Goal: Transaction & Acquisition: Purchase product/service

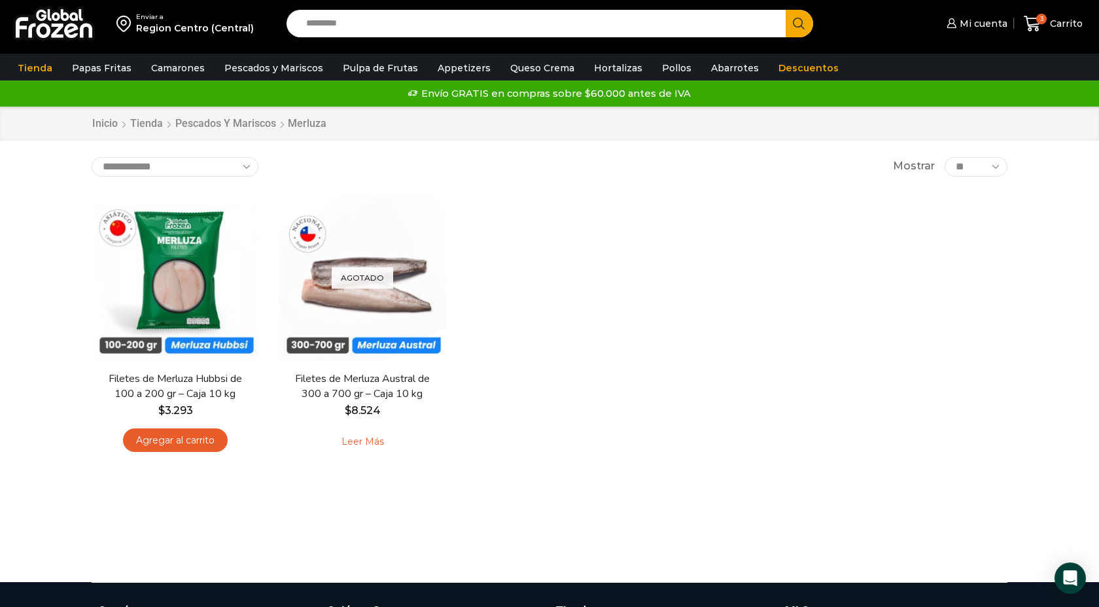
click at [847, 257] on div "En stock Vista Rápida Filetes de Merluza Hubbsi de 100 a 200 gr – Caja 10 kg $ …" at bounding box center [550, 329] width 936 height 289
click at [1032, 27] on icon at bounding box center [1033, 24] width 18 height 18
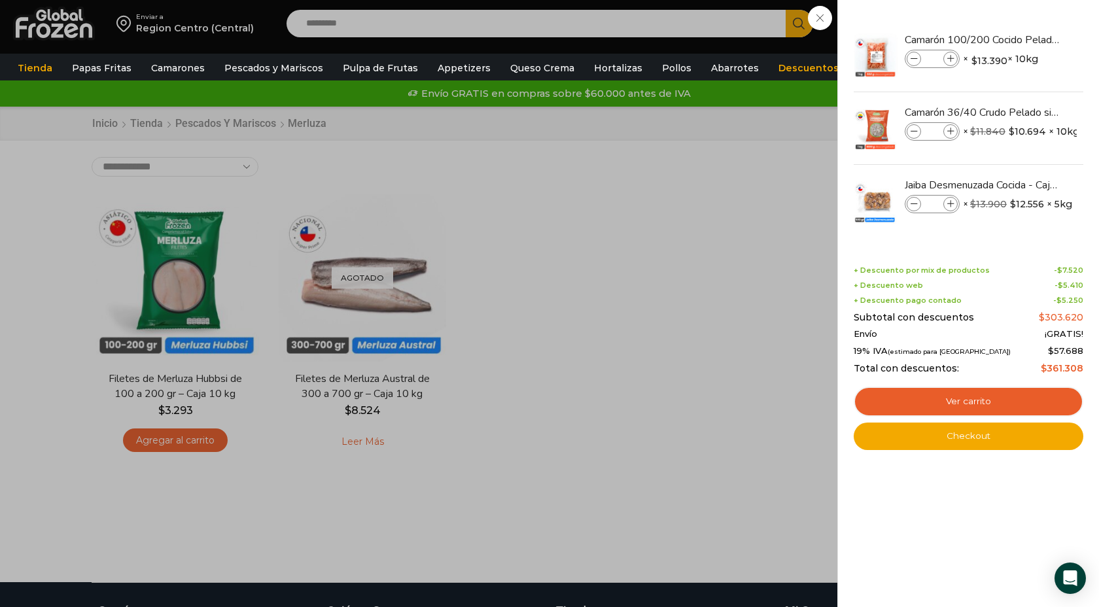
click at [1021, 39] on div "3 Carrito 3 3 Shopping Cart * $" at bounding box center [1053, 24] width 65 height 31
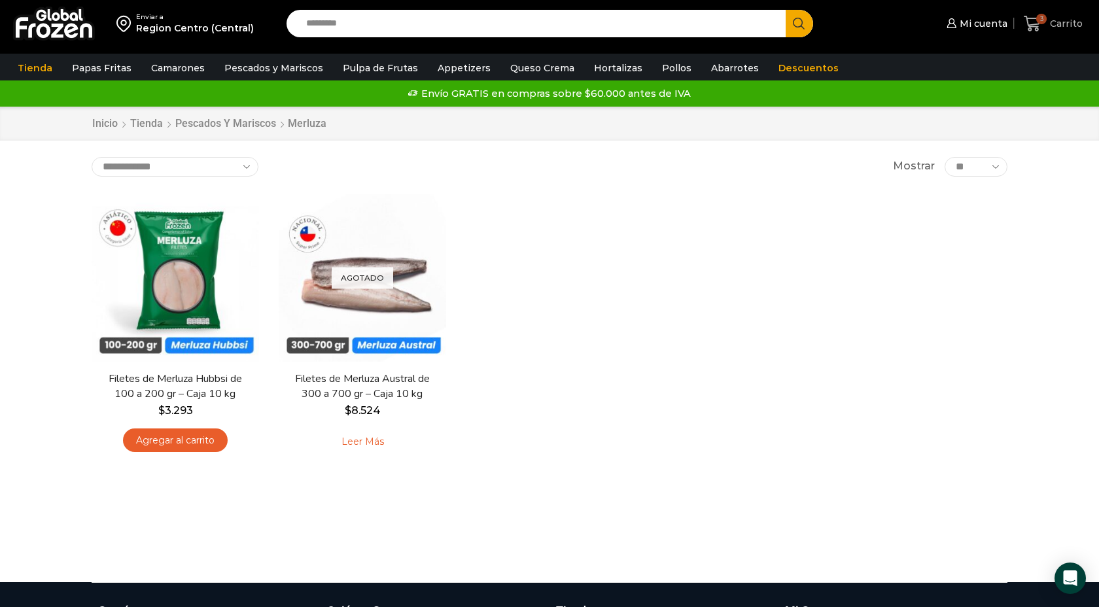
click at [1038, 22] on icon at bounding box center [1033, 24] width 18 height 18
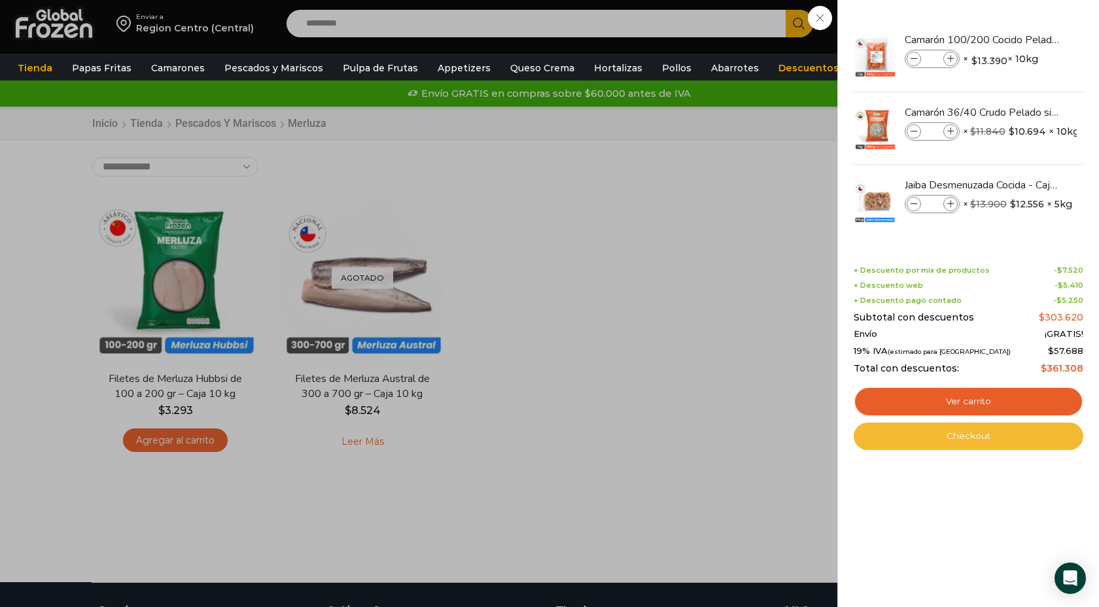
click at [960, 443] on link "Checkout" at bounding box center [969, 436] width 230 height 27
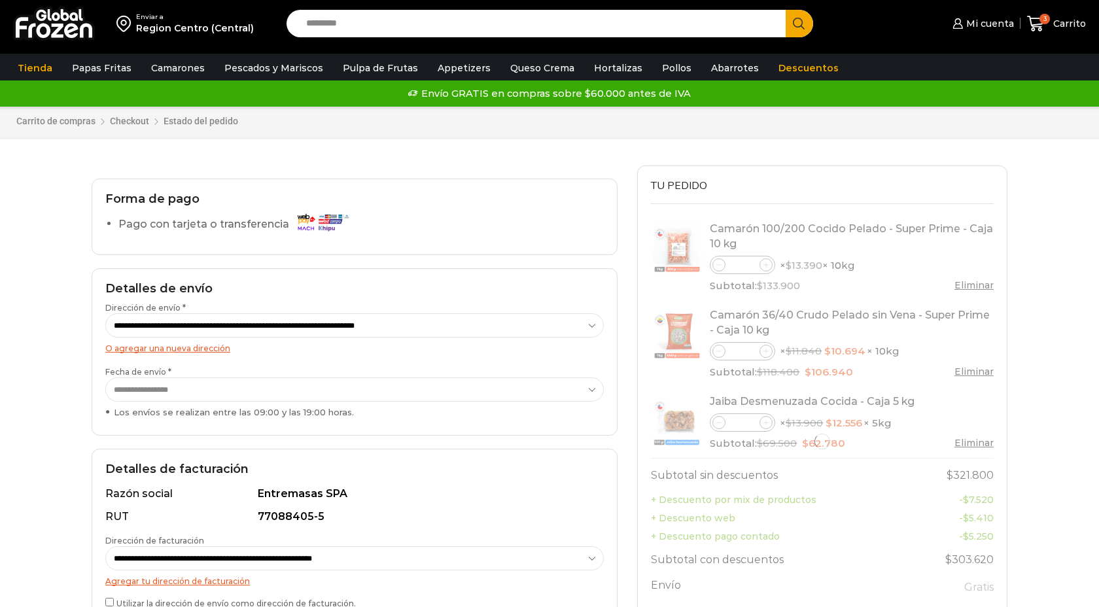
select select "*"
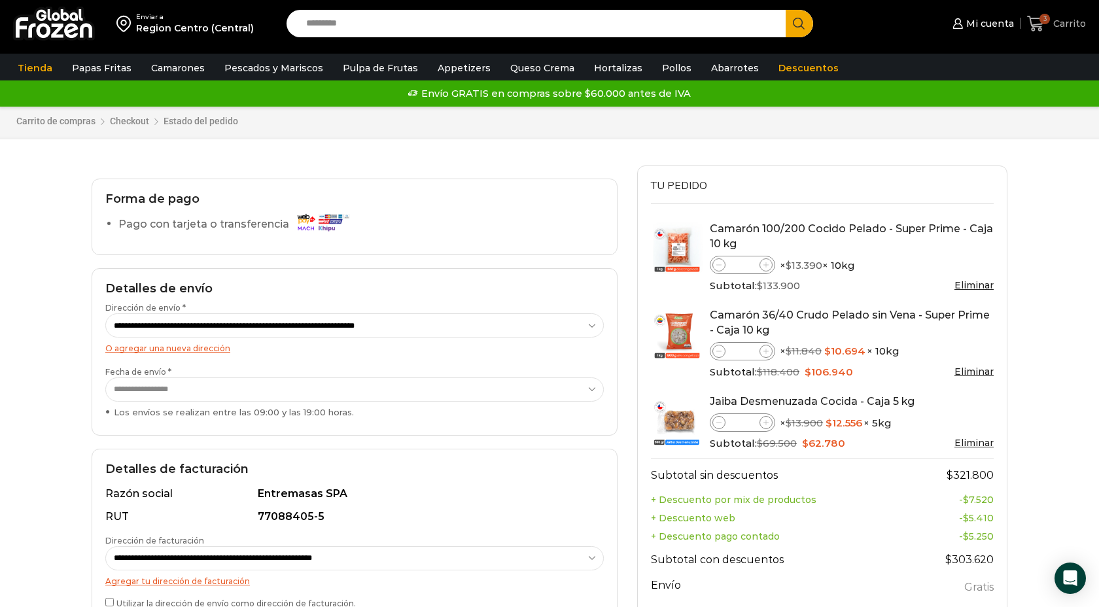
click at [1039, 22] on icon at bounding box center [1036, 24] width 18 height 18
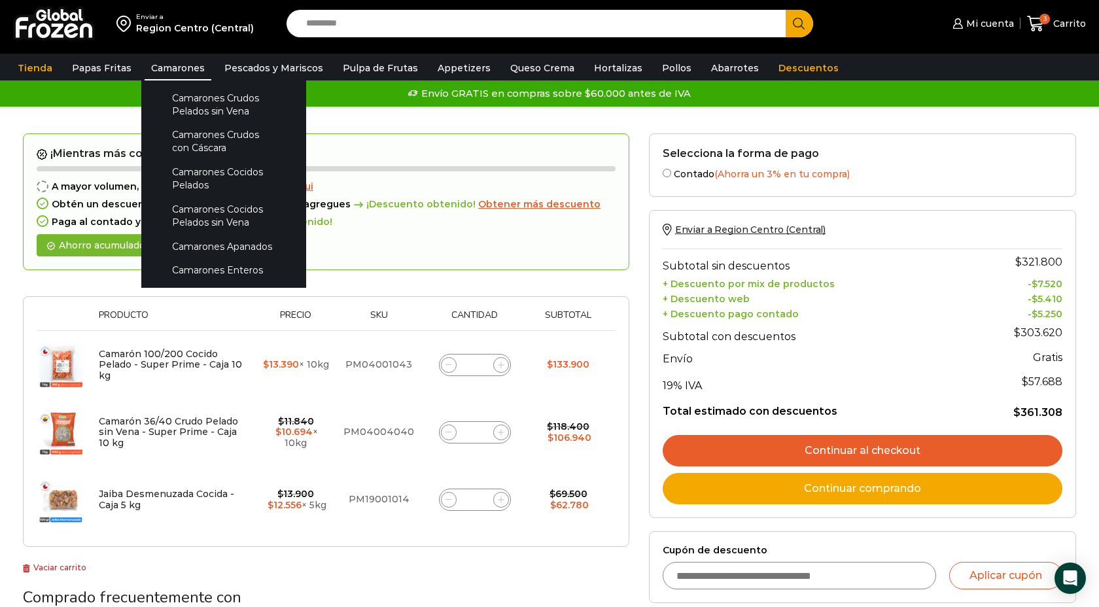
click at [160, 64] on link "Camarones" at bounding box center [178, 68] width 67 height 25
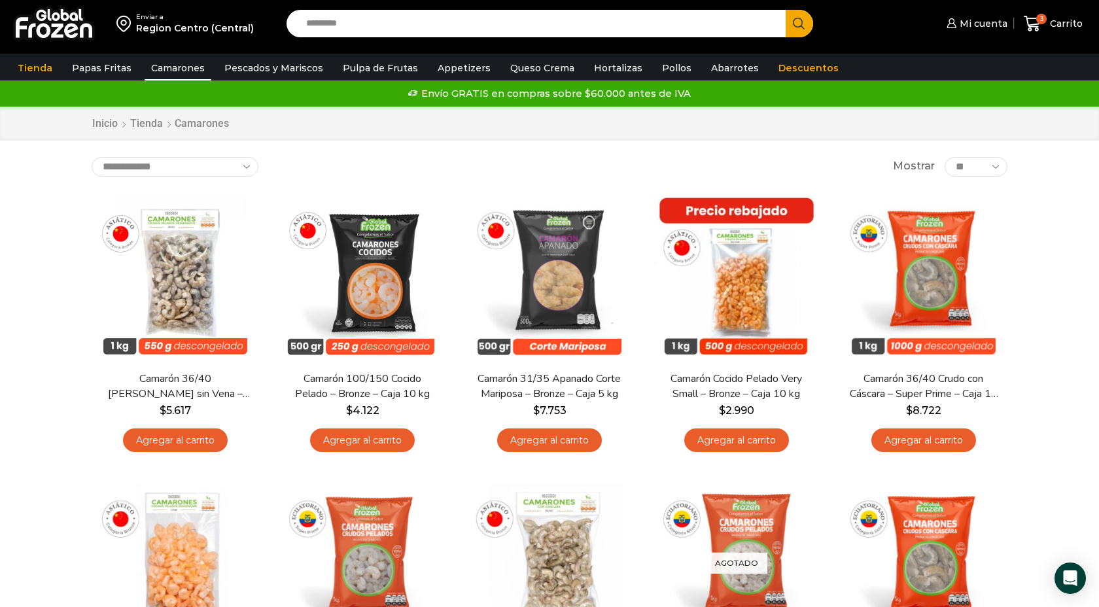
click at [339, 30] on input "Search input" at bounding box center [540, 23] width 480 height 27
type input "**********"
click at [786, 10] on button "Search" at bounding box center [799, 23] width 27 height 27
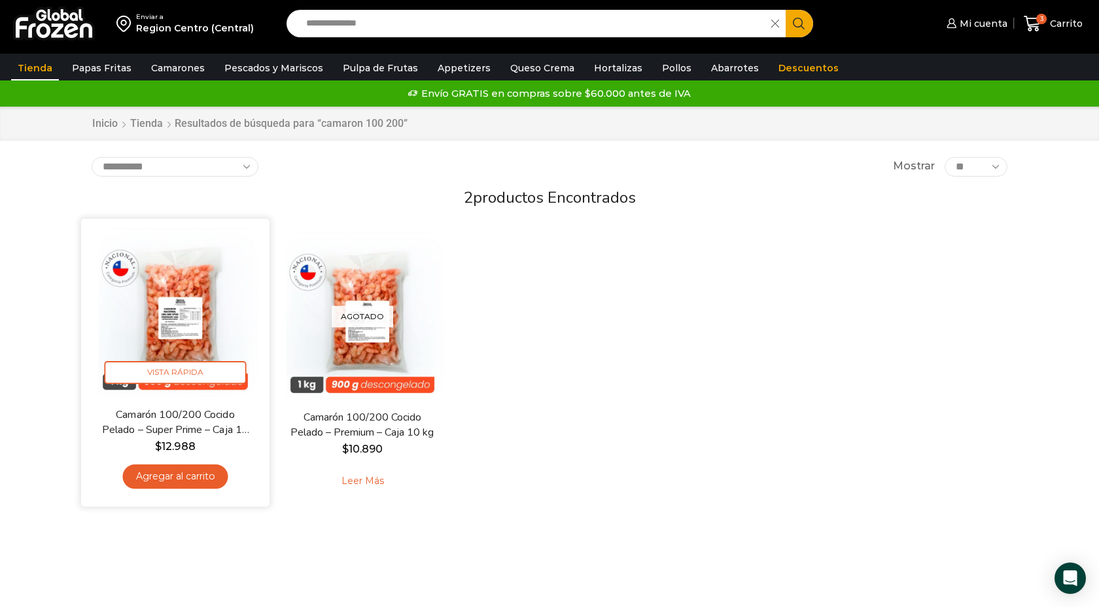
click at [174, 305] on img at bounding box center [175, 313] width 169 height 169
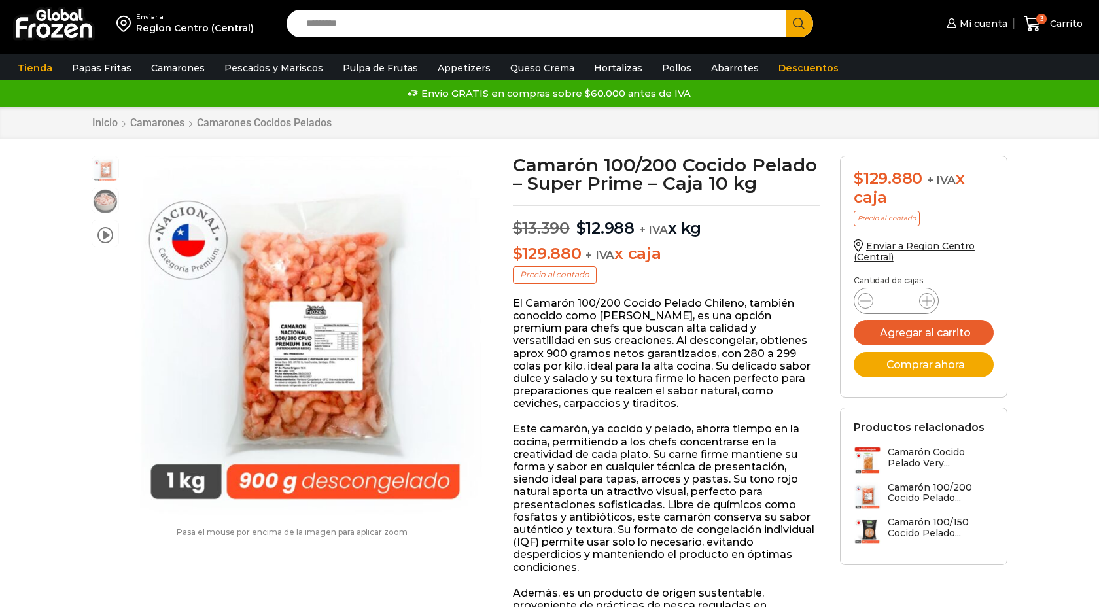
scroll to position [1, 0]
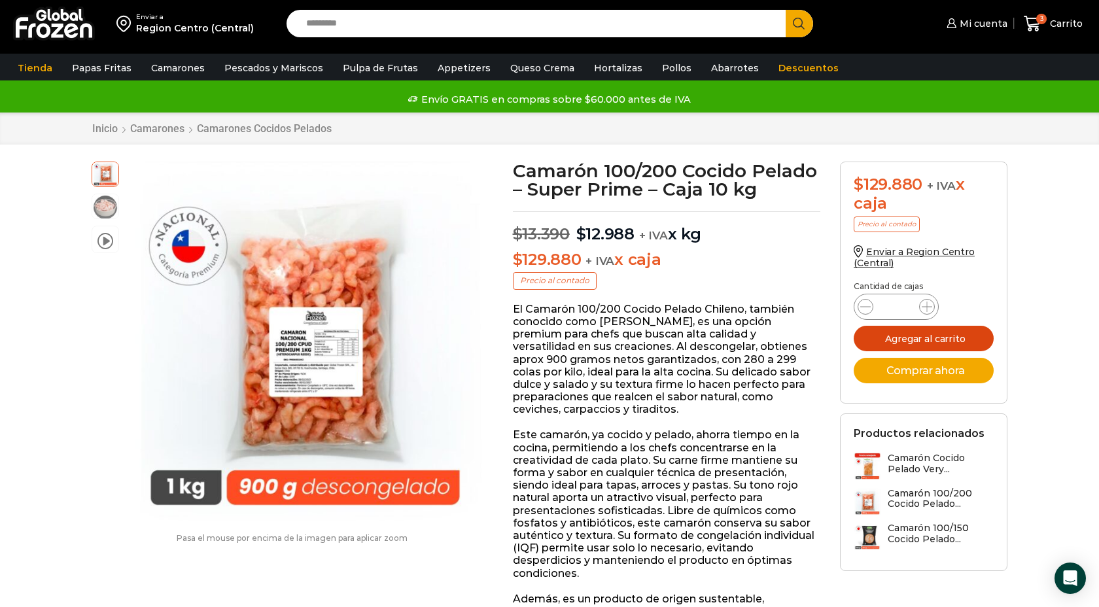
click at [912, 340] on button "Agregar al carrito" at bounding box center [924, 339] width 140 height 26
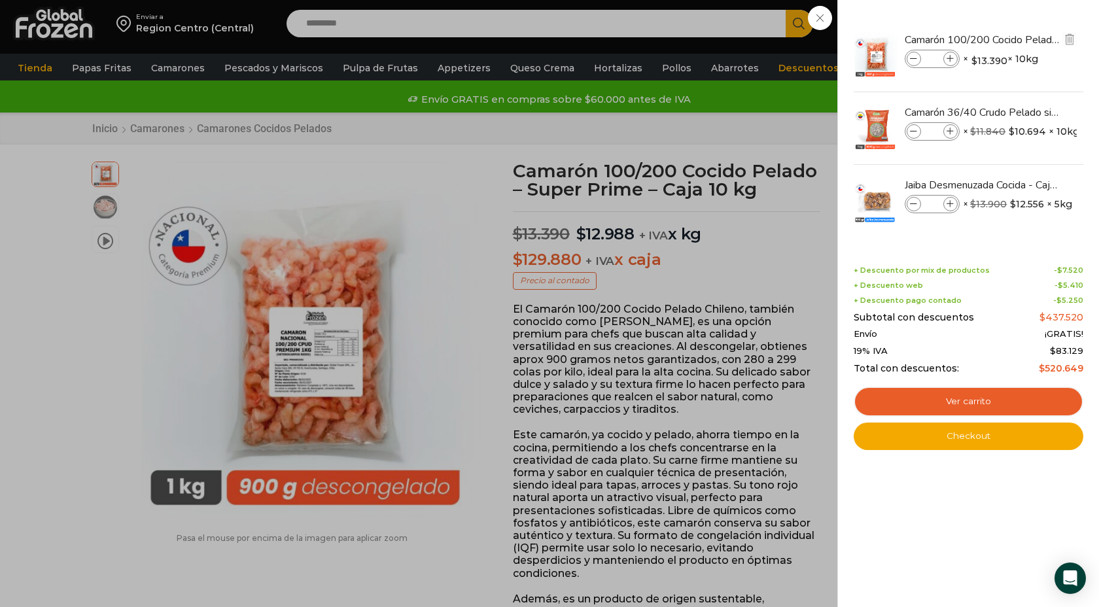
click at [914, 59] on icon at bounding box center [914, 59] width 7 height 7
type input "*"
click at [914, 59] on icon at bounding box center [914, 59] width 7 height 7
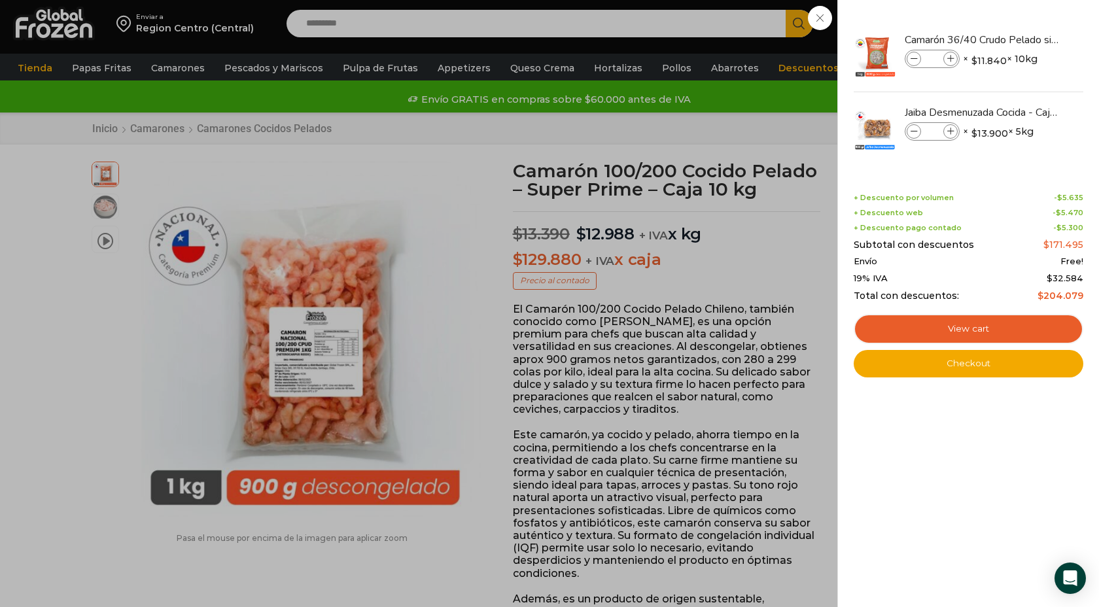
click at [1021, 39] on div "2 Carrito 2 2 Shopping Cart *" at bounding box center [1053, 24] width 65 height 31
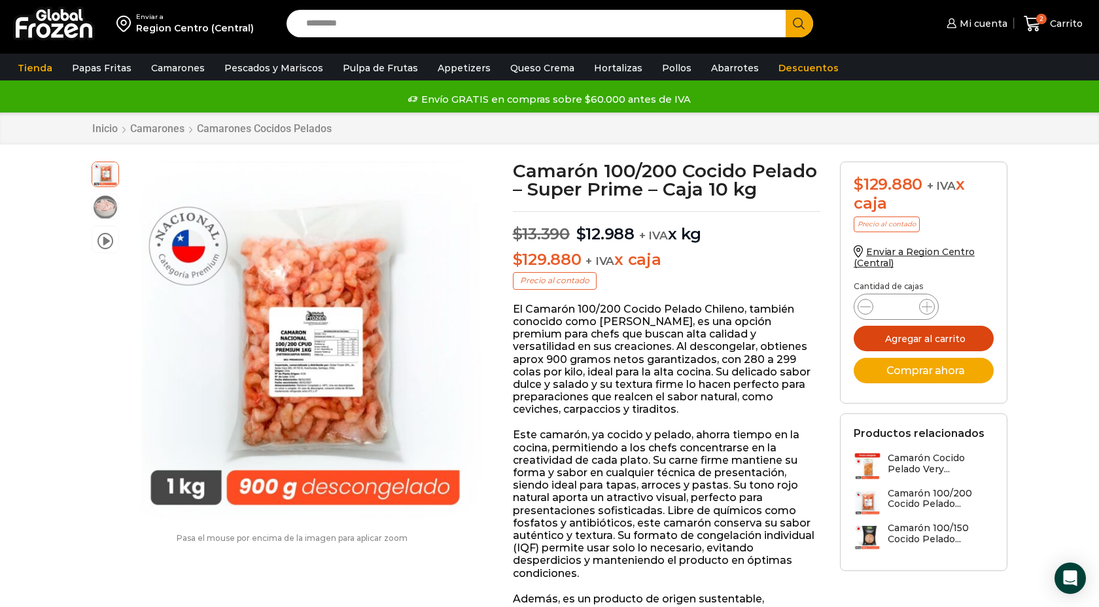
click at [907, 340] on button "Agregar al carrito" at bounding box center [924, 339] width 140 height 26
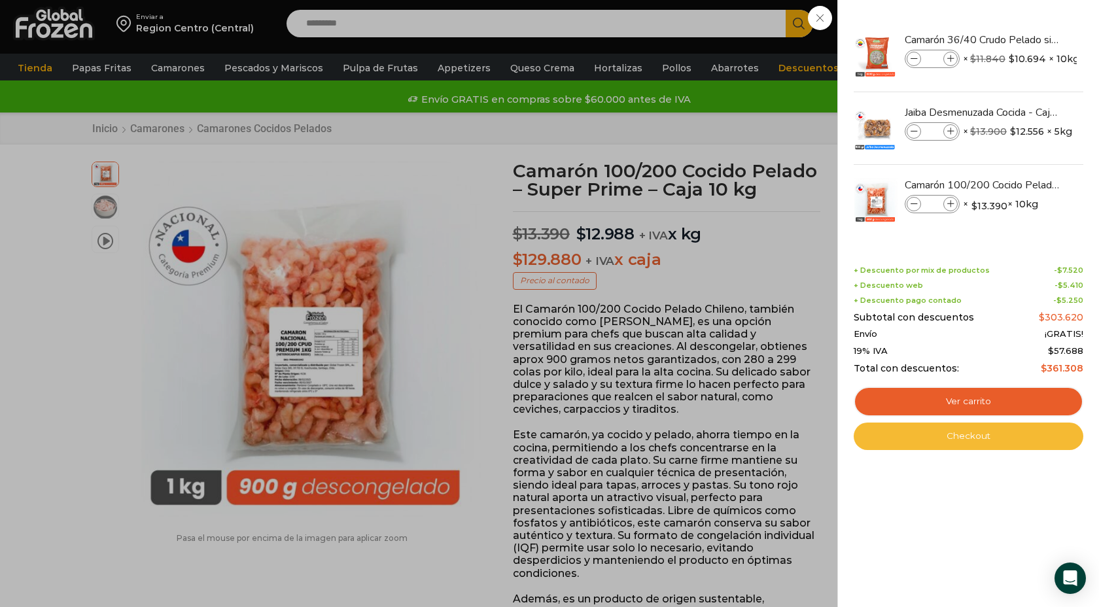
click at [965, 438] on link "Checkout" at bounding box center [969, 436] width 230 height 27
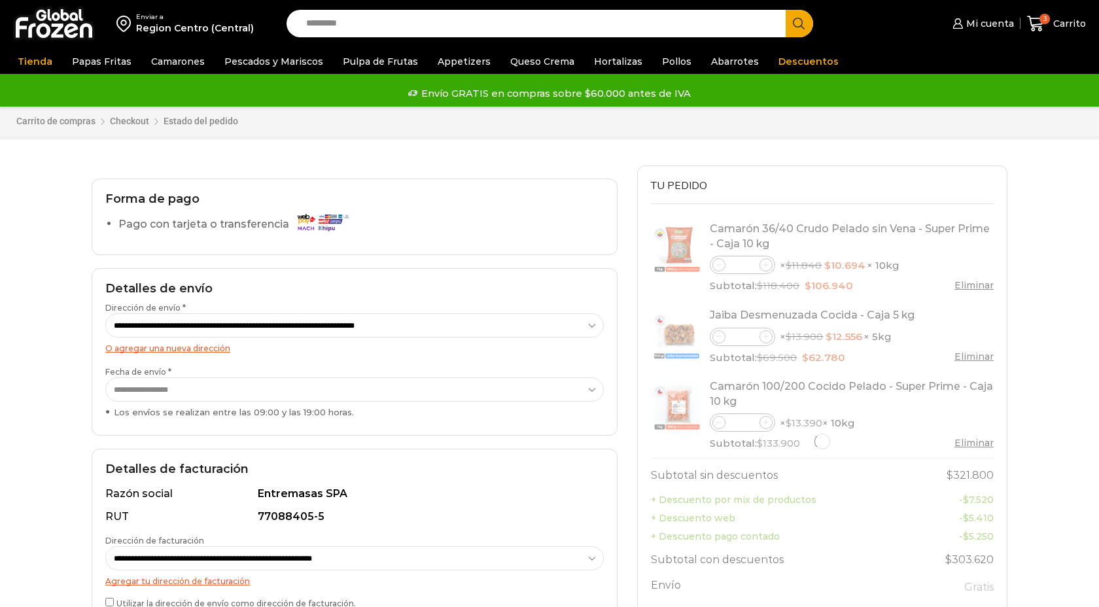
select select "*"
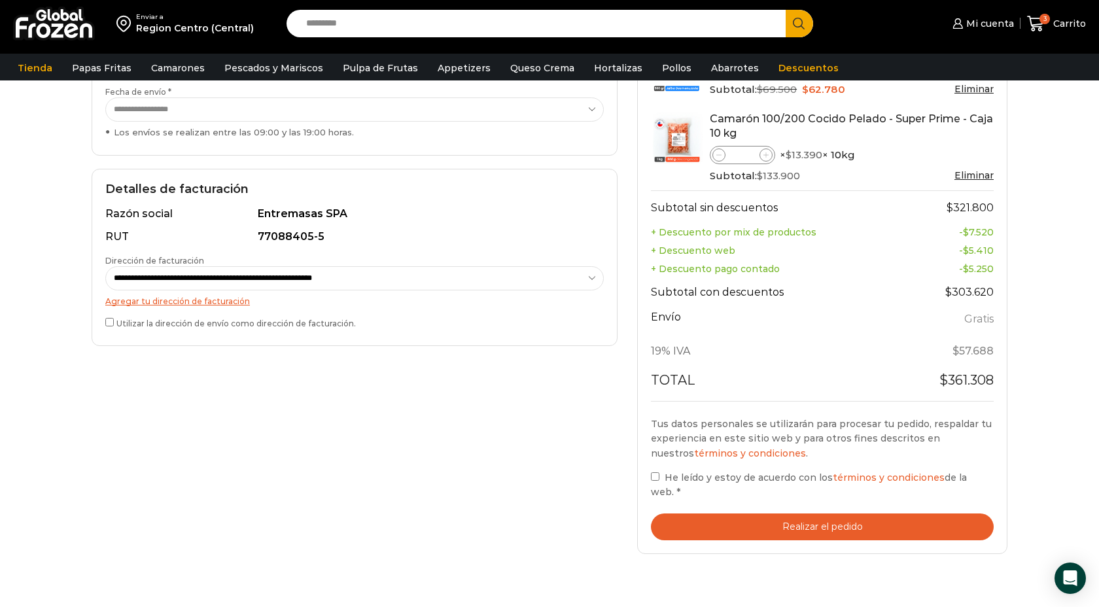
scroll to position [312, 0]
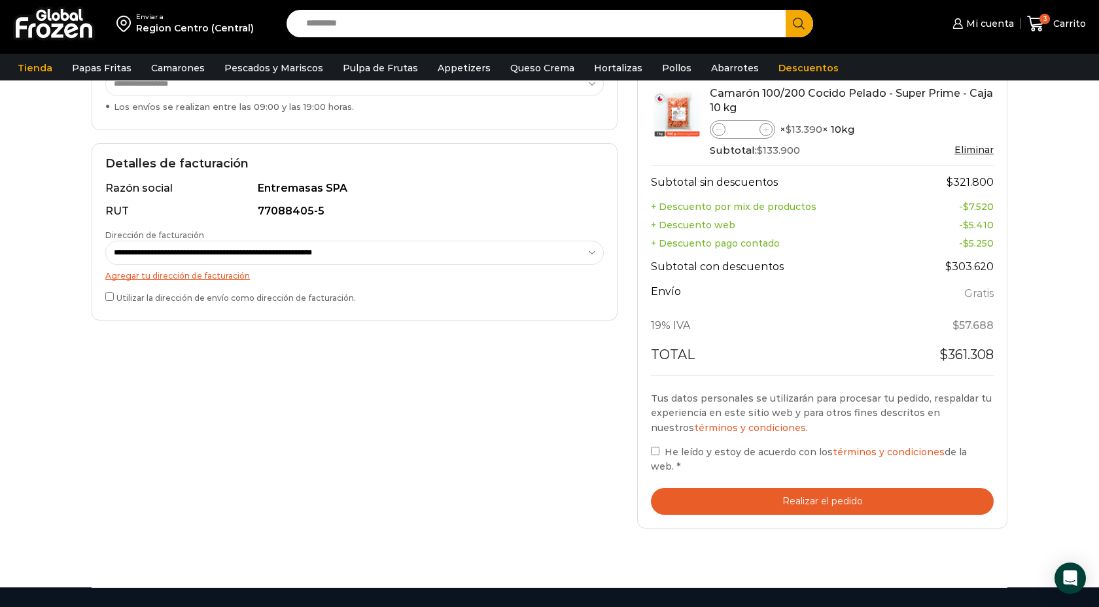
click at [787, 499] on button "Realizar el pedido" at bounding box center [822, 501] width 343 height 27
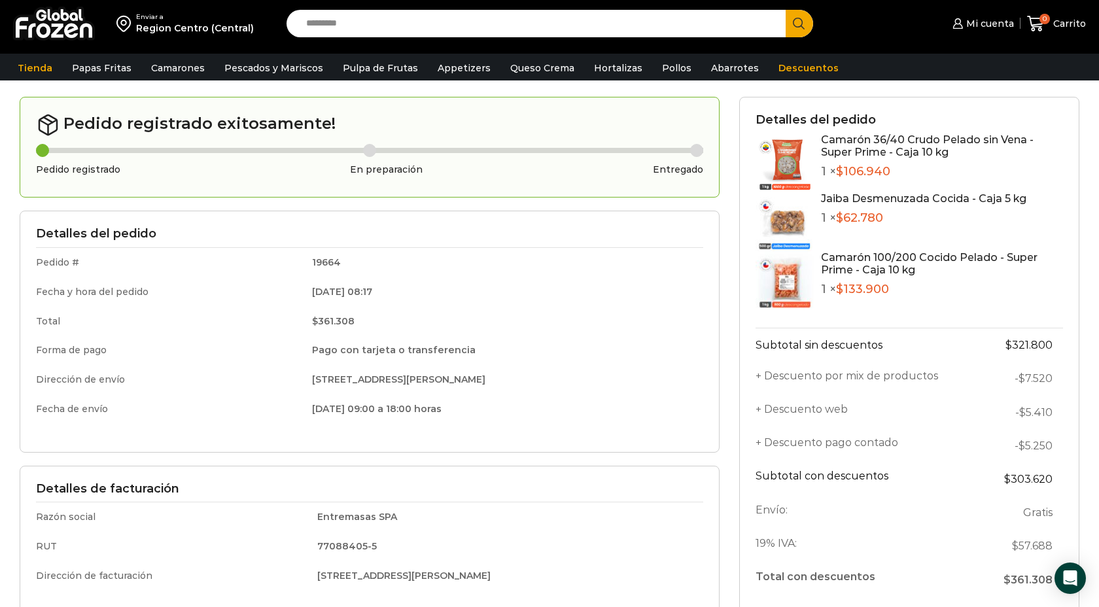
scroll to position [68, 0]
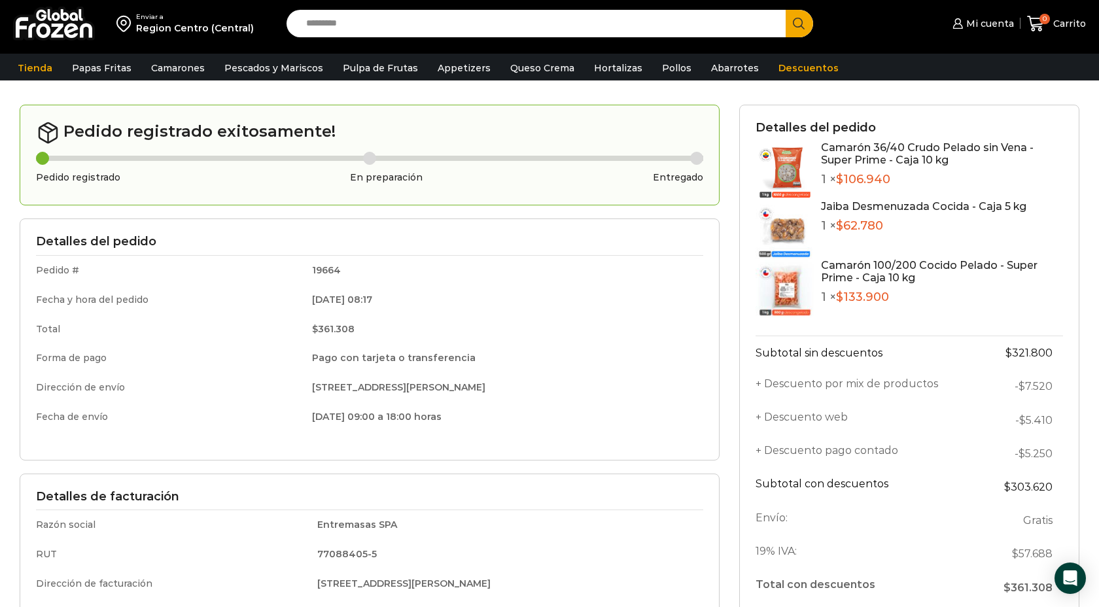
click at [896, 526] on th "Envío:" at bounding box center [868, 520] width 224 height 33
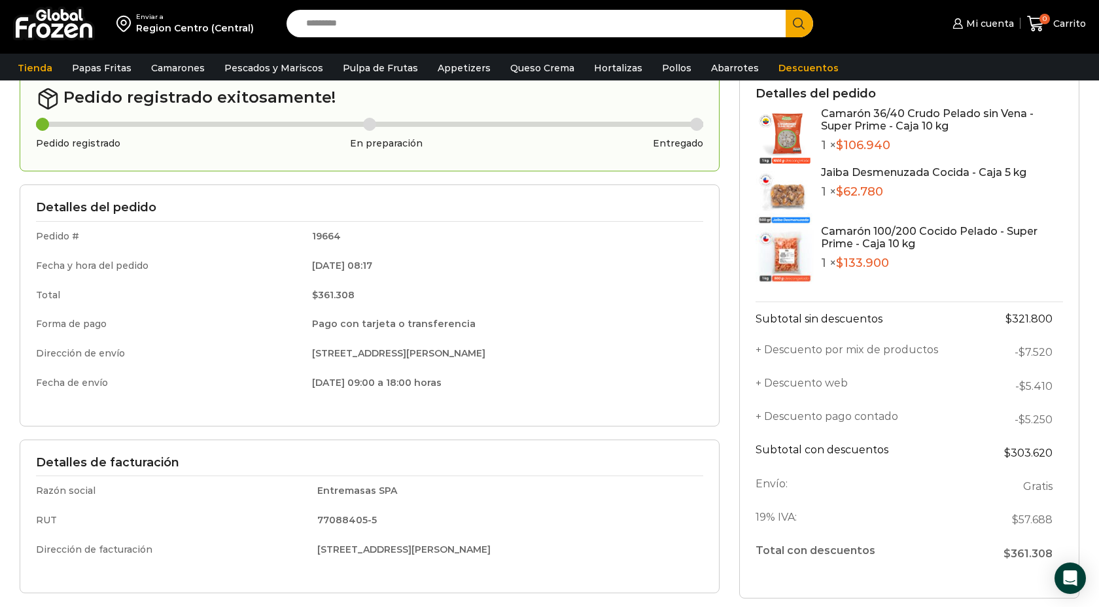
scroll to position [148, 0]
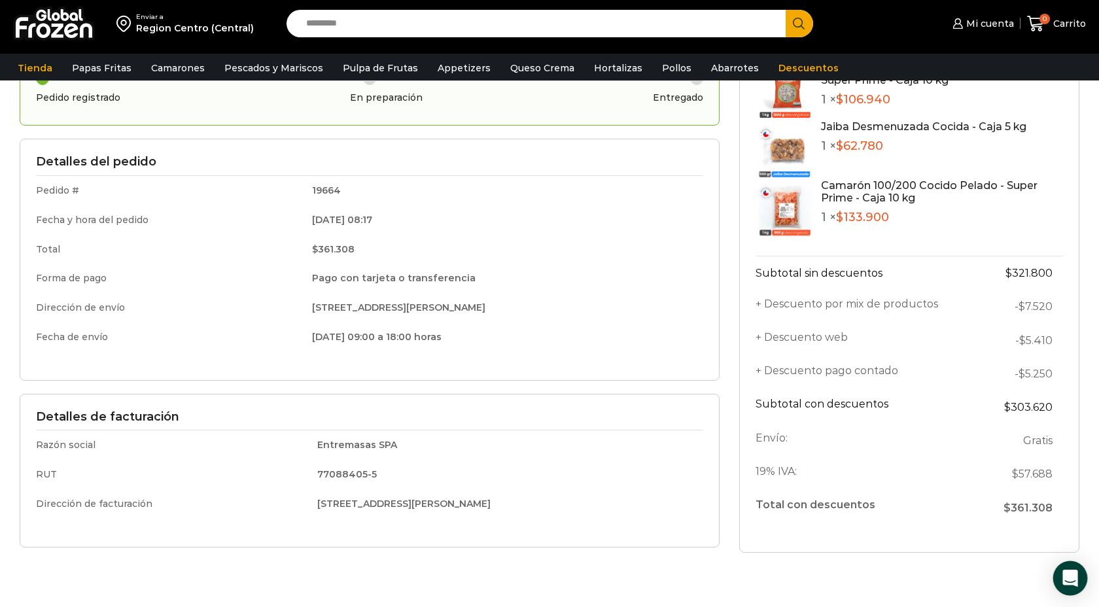
click at [1064, 578] on icon "Open Intercom Messenger" at bounding box center [1070, 578] width 17 height 17
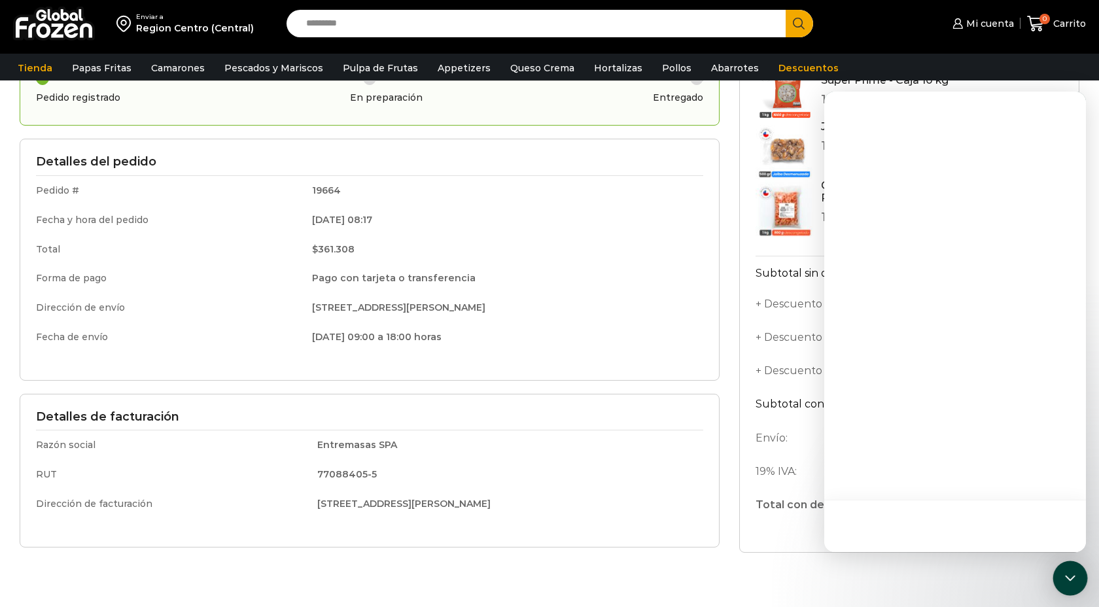
scroll to position [0, 0]
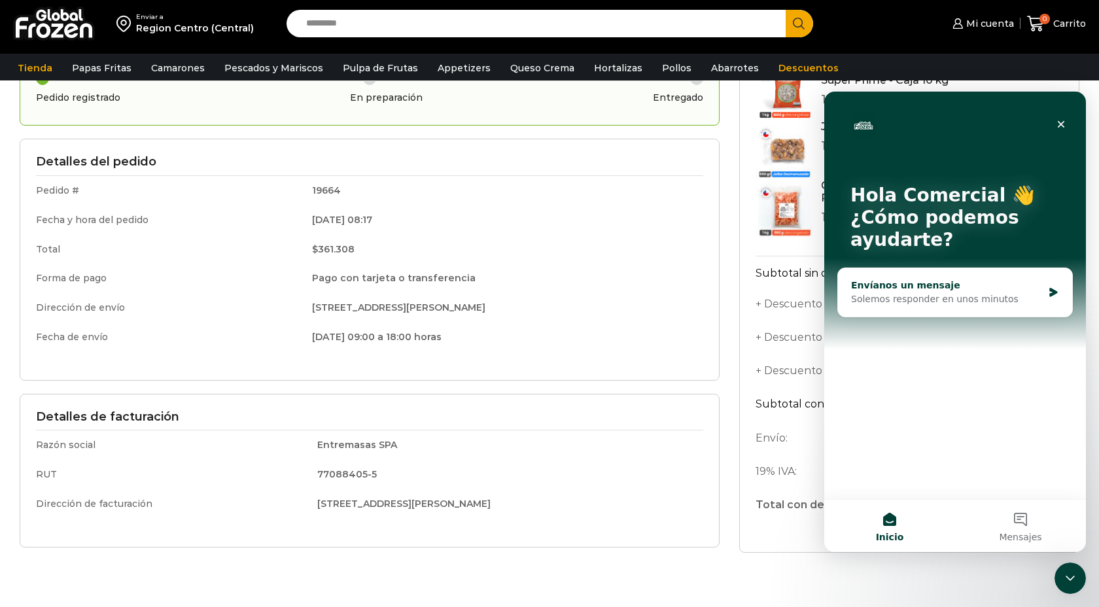
click at [1051, 292] on icon "Intercom Messenger" at bounding box center [1053, 292] width 11 height 10
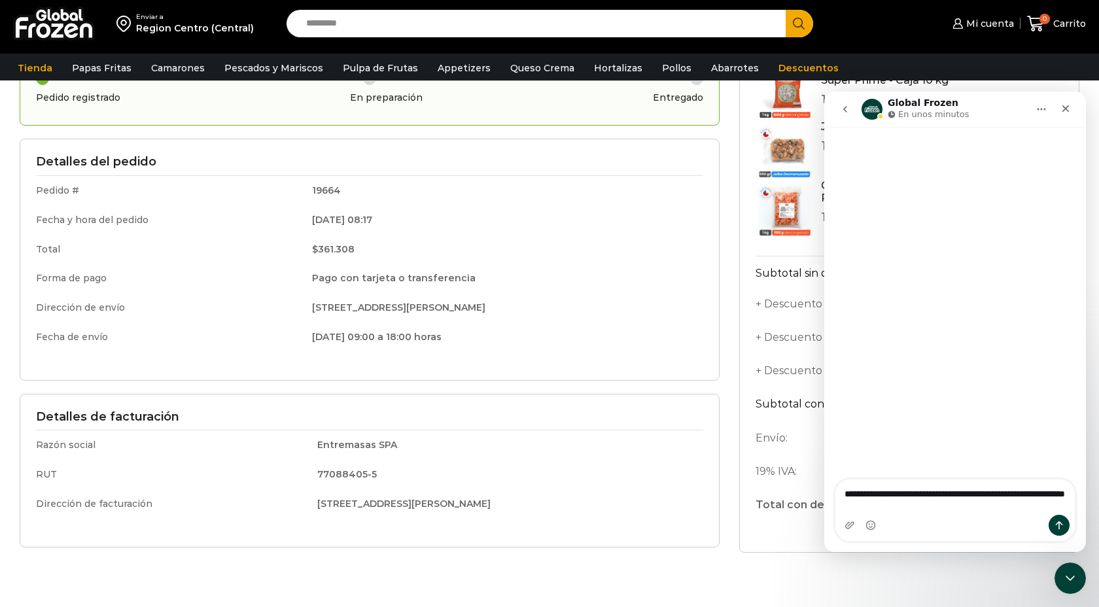
click at [930, 495] on textarea "**********" at bounding box center [955, 497] width 239 height 35
type textarea "**********"
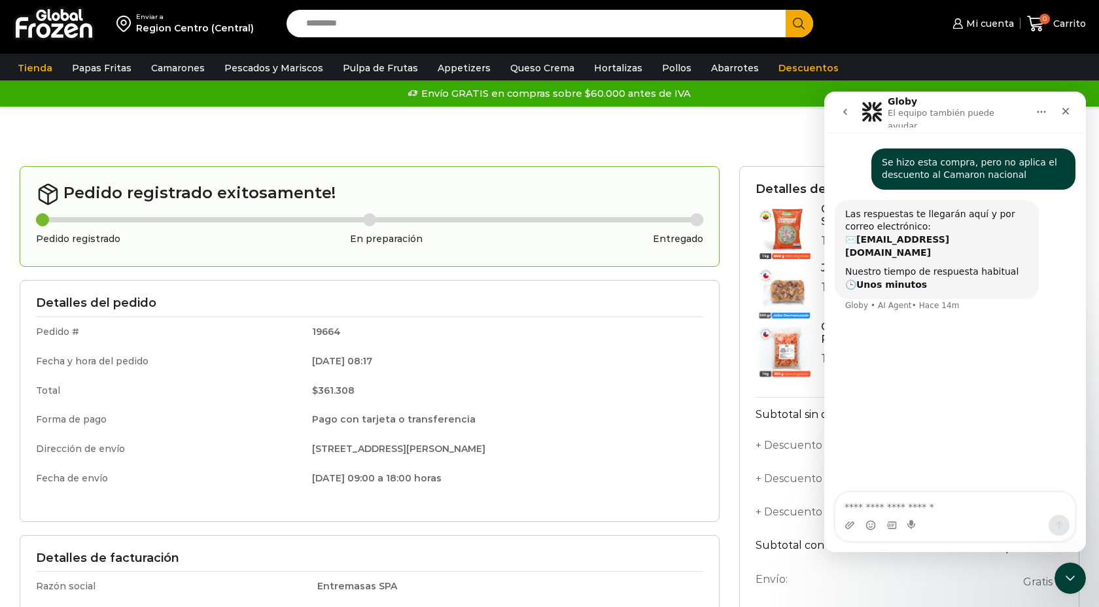
click at [745, 380] on div "Detalles del pedido Camarón 36/40 Crudo Pelado sin Vena - Super Prime - Caja 10…" at bounding box center [909, 430] width 340 height 528
click at [1065, 108] on icon "Cerrar" at bounding box center [1066, 111] width 7 height 7
